Goal: Navigation & Orientation: Find specific page/section

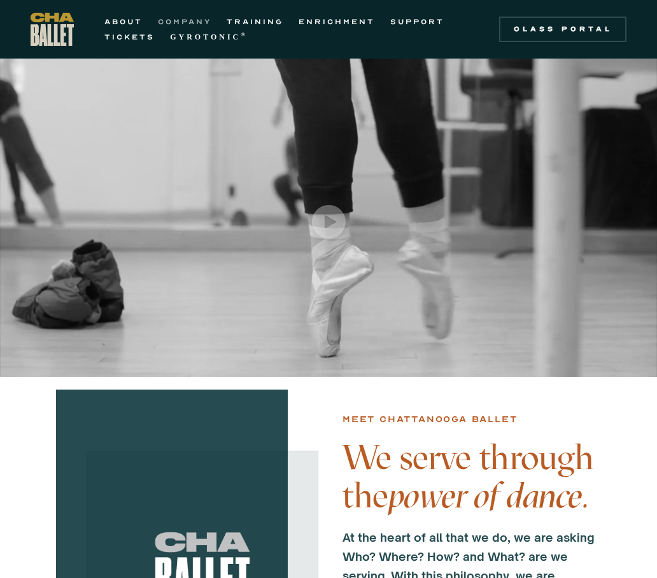
click at [183, 18] on link "COMPANY" at bounding box center [185, 21] width 54 height 15
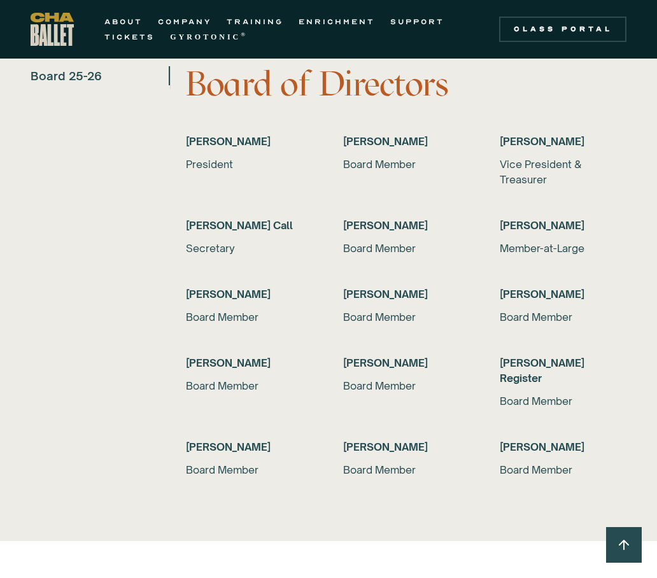
scroll to position [2876, 0]
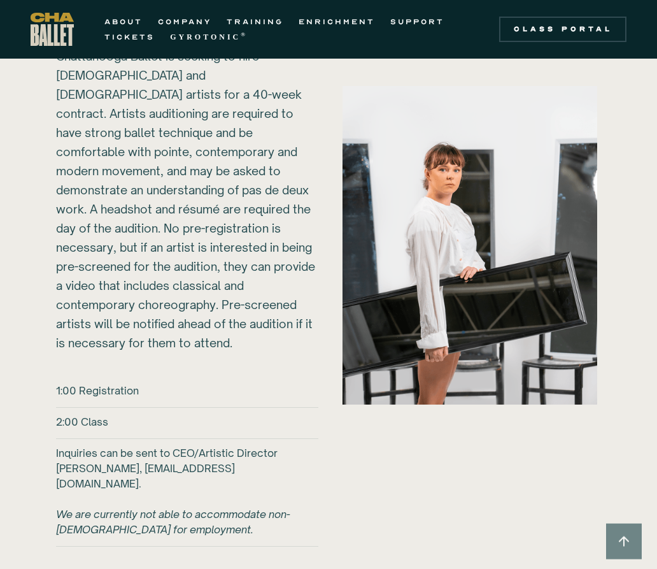
scroll to position [1502, 0]
